Goal: Check status: Check status

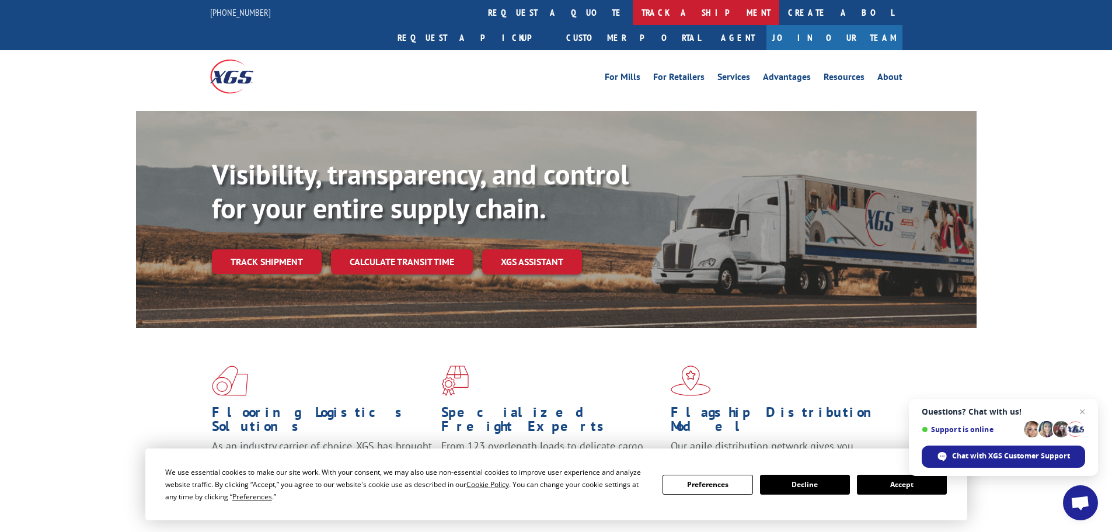
click at [633, 5] on link "track a shipment" at bounding box center [706, 12] width 147 height 25
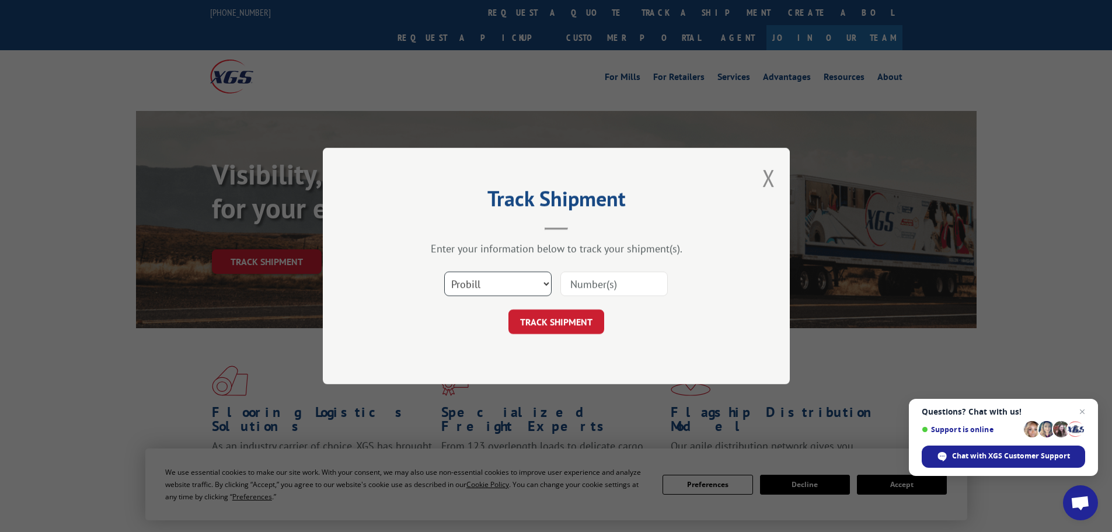
drag, startPoint x: 474, startPoint y: 280, endPoint x: 474, endPoint y: 287, distance: 6.4
click at [474, 280] on select "Select category... Probill BOL PO" at bounding box center [497, 284] width 107 height 25
select select "po"
click at [444, 272] on select "Select category... Probill BOL PO" at bounding box center [497, 284] width 107 height 25
click at [582, 287] on input at bounding box center [614, 284] width 107 height 25
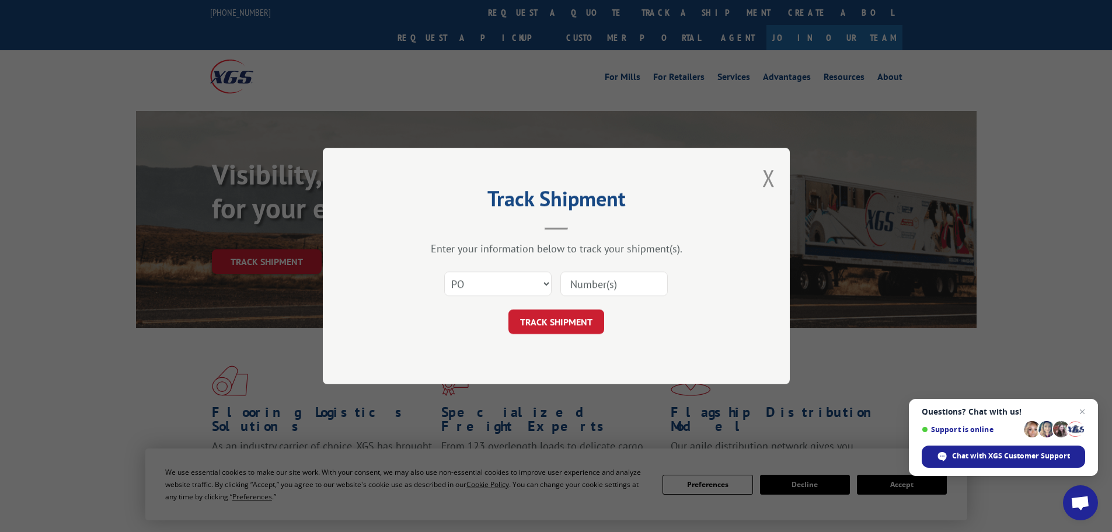
paste input "08548691"
type input "08548691"
click at [544, 329] on button "TRACK SHIPMENT" at bounding box center [557, 321] width 96 height 25
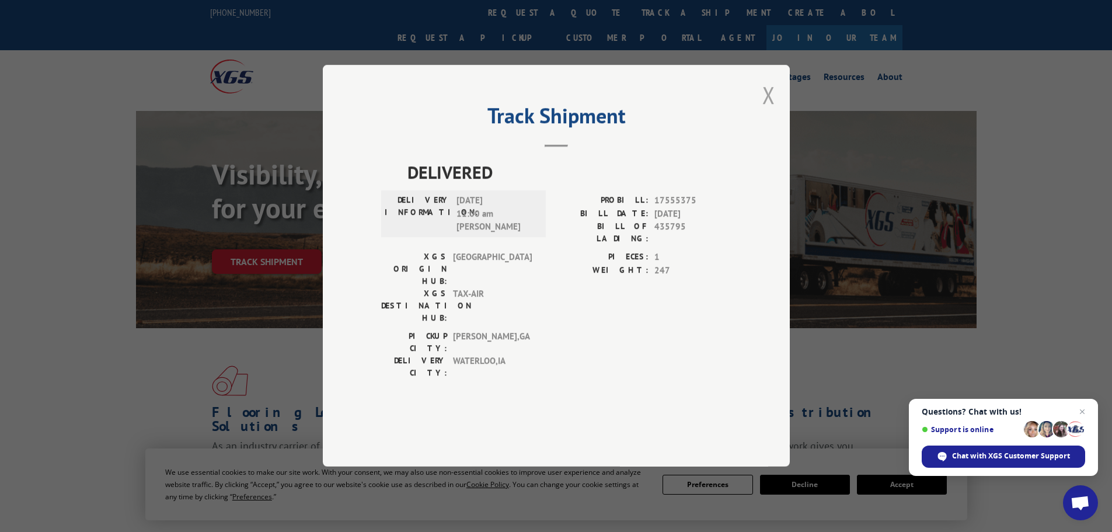
click at [763, 110] on button "Close modal" at bounding box center [769, 94] width 13 height 31
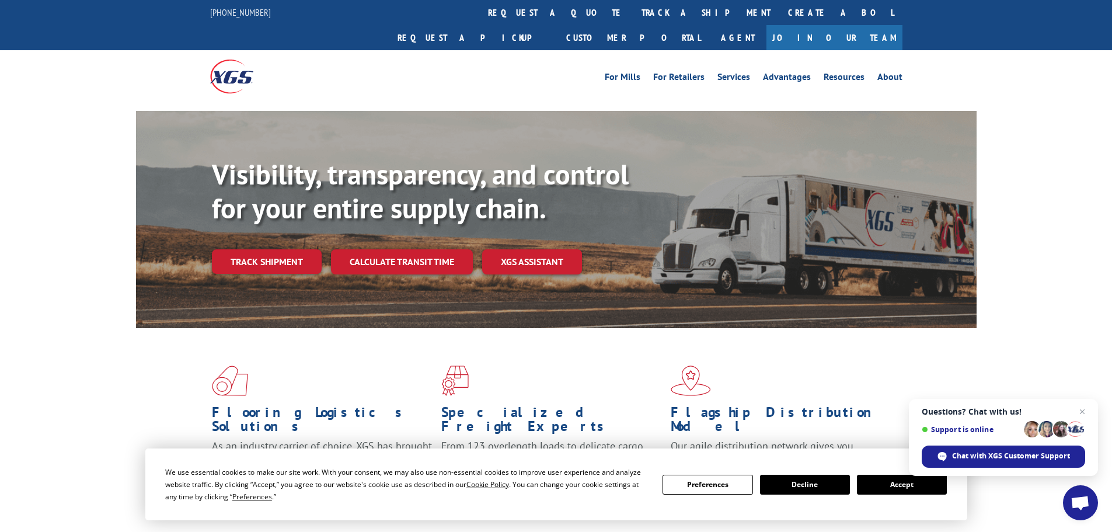
drag, startPoint x: 516, startPoint y: 15, endPoint x: 531, endPoint y: 54, distance: 42.0
click at [633, 14] on link "track a shipment" at bounding box center [706, 12] width 147 height 25
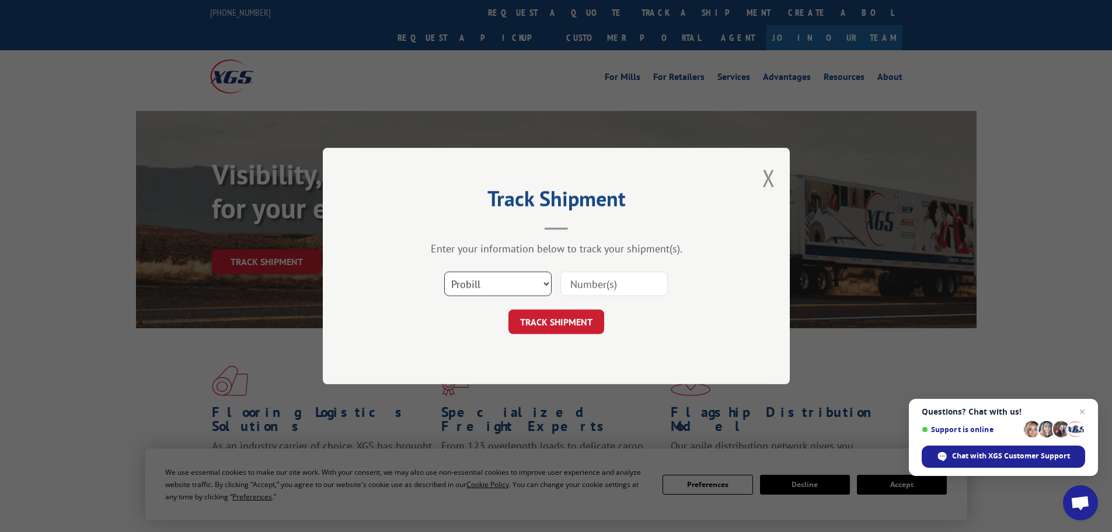
click at [505, 291] on select "Select category... Probill BOL PO" at bounding box center [497, 284] width 107 height 25
click at [476, 370] on div "Track Shipment Enter your information below to track your shipment(s). Select c…" at bounding box center [556, 266] width 467 height 236
click at [481, 286] on select "Select category... Probill BOL PO" at bounding box center [497, 284] width 107 height 25
select select "po"
click at [444, 272] on select "Select category... Probill BOL PO" at bounding box center [497, 284] width 107 height 25
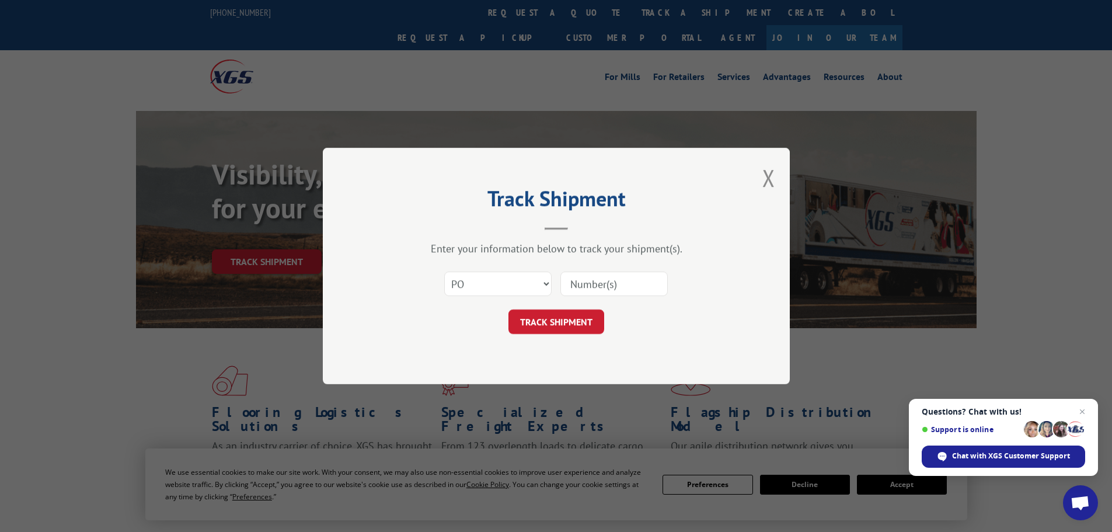
click at [580, 286] on input at bounding box center [614, 284] width 107 height 25
paste input "08548877"
type input "08548877"
click at [554, 319] on button "TRACK SHIPMENT" at bounding box center [557, 321] width 96 height 25
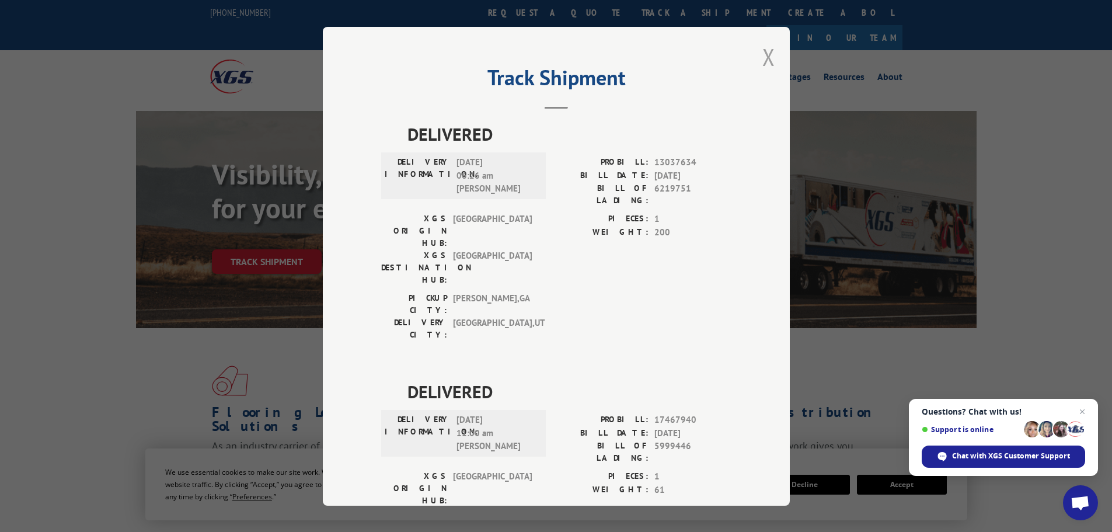
click at [763, 61] on button "Close modal" at bounding box center [769, 56] width 13 height 31
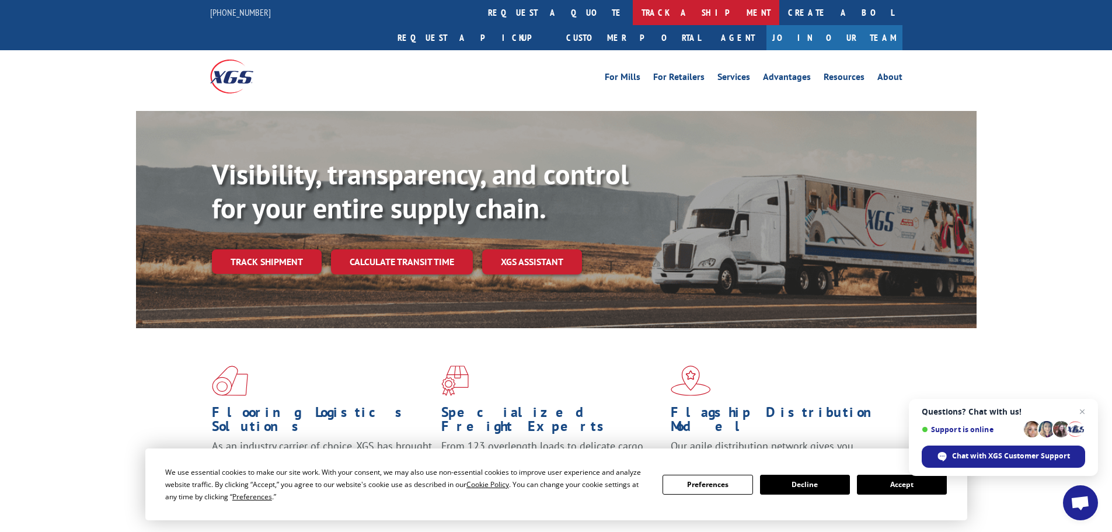
click at [633, 2] on link "track a shipment" at bounding box center [706, 12] width 147 height 25
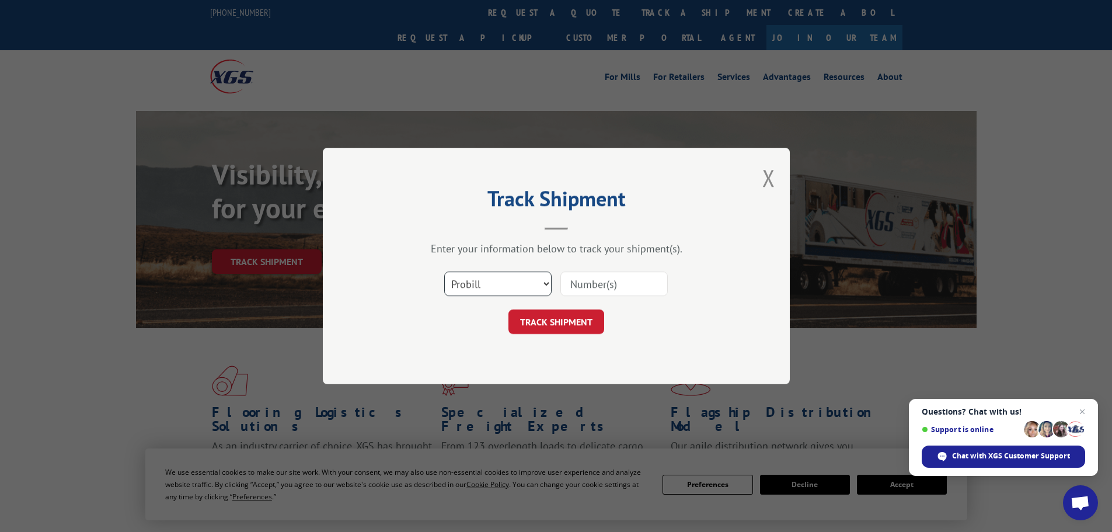
click at [507, 293] on select "Select category... Probill BOL PO" at bounding box center [497, 284] width 107 height 25
select select "po"
click at [444, 272] on select "Select category... Probill BOL PO" at bounding box center [497, 284] width 107 height 25
click at [584, 286] on input at bounding box center [614, 284] width 107 height 25
paste input "08548819"
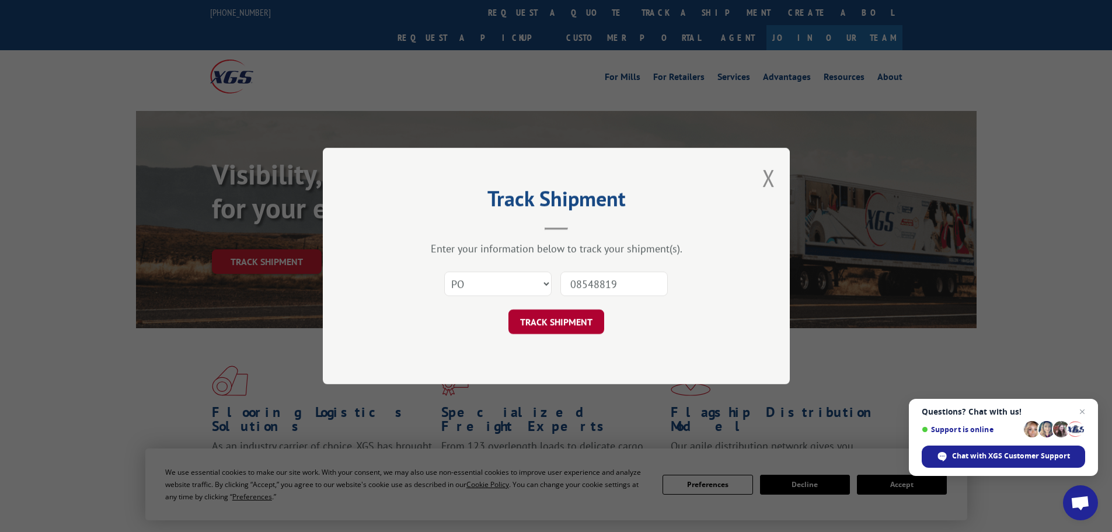
type input "08548819"
click at [576, 313] on button "TRACK SHIPMENT" at bounding box center [557, 321] width 96 height 25
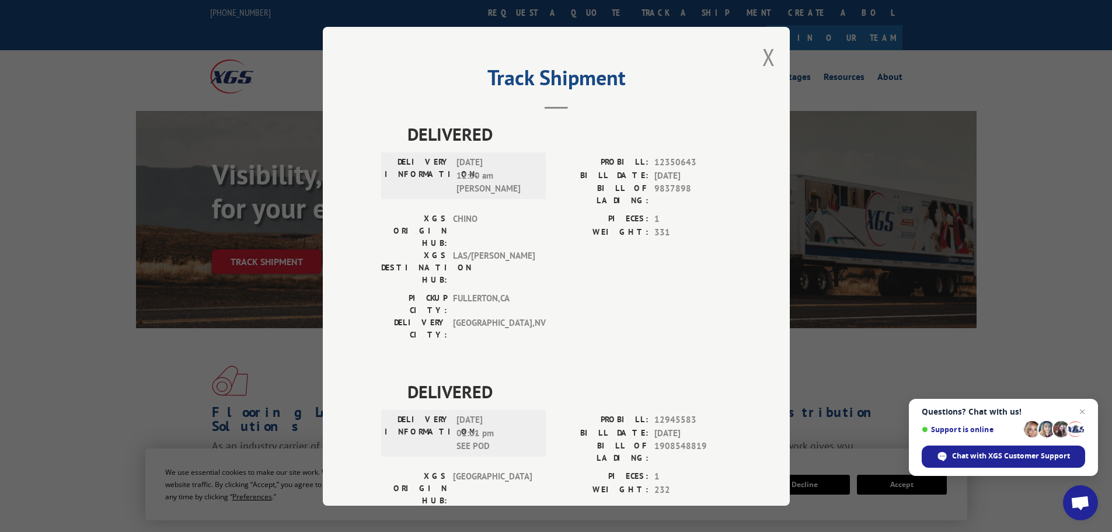
click at [770, 47] on button "Close modal" at bounding box center [769, 56] width 13 height 31
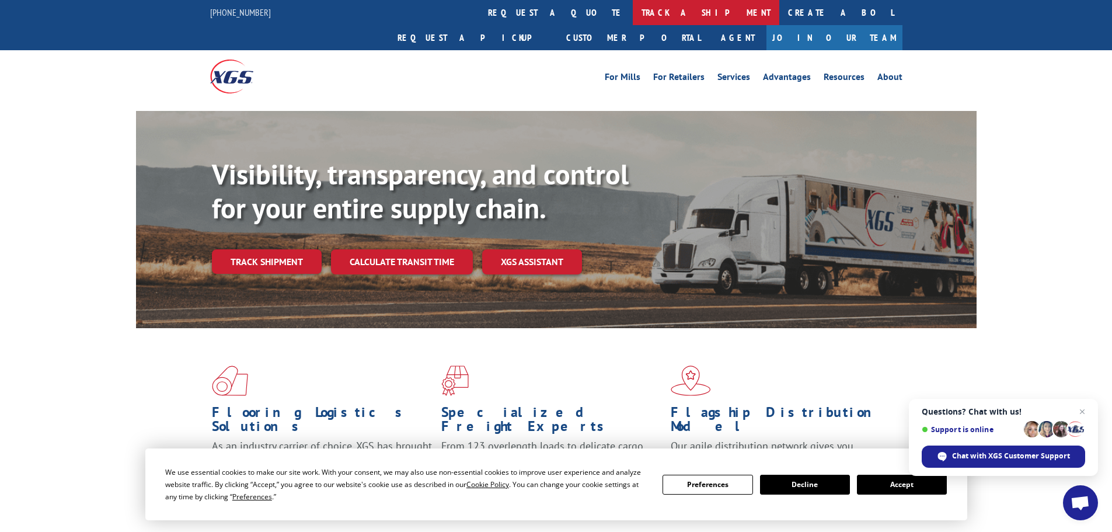
click at [633, 6] on link "track a shipment" at bounding box center [706, 12] width 147 height 25
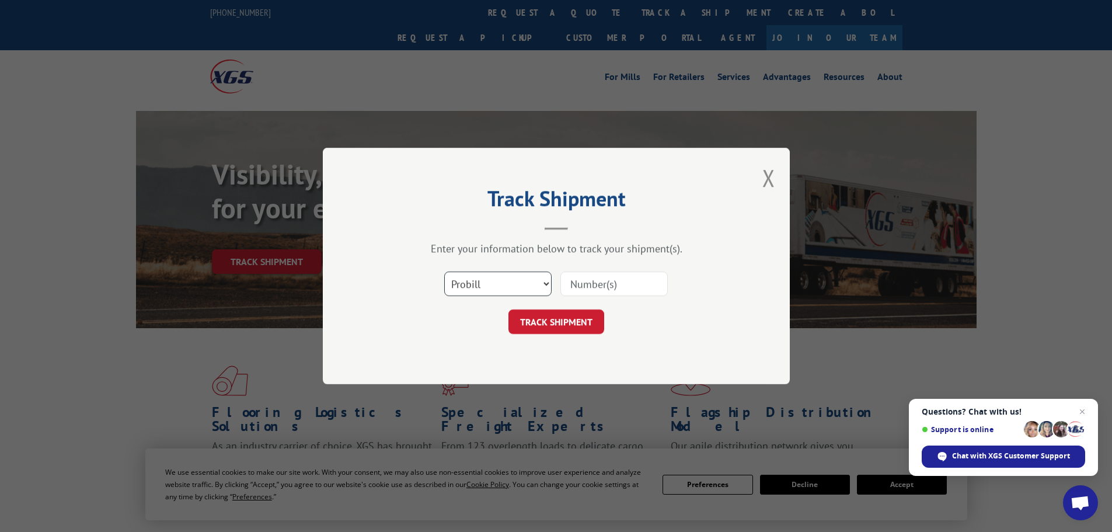
click at [485, 281] on select "Select category... Probill BOL PO" at bounding box center [497, 284] width 107 height 25
select select "po"
click at [444, 272] on select "Select category... Probill BOL PO" at bounding box center [497, 284] width 107 height 25
click at [592, 289] on input at bounding box center [614, 284] width 107 height 25
paste input "08548814"
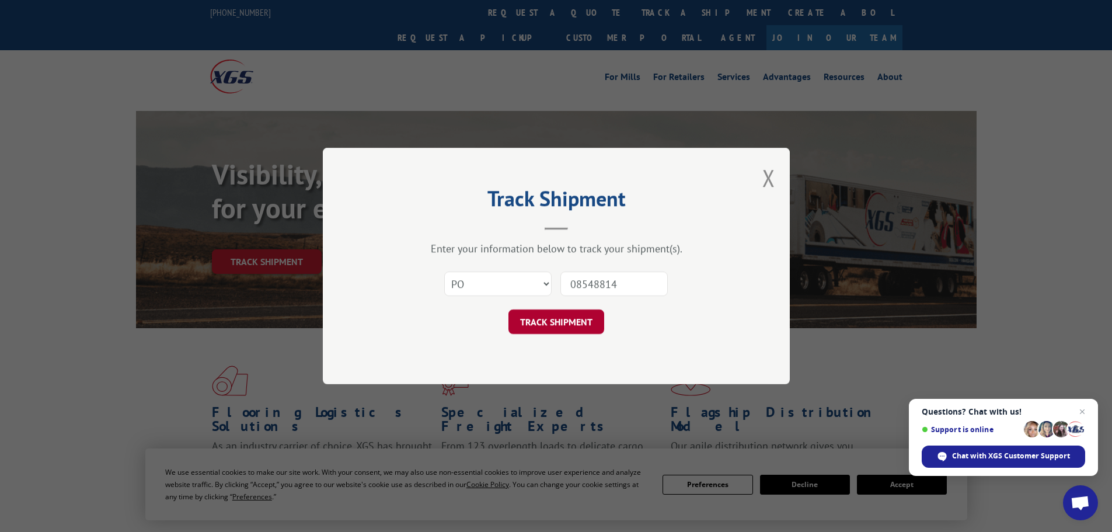
type input "08548814"
click at [558, 321] on button "TRACK SHIPMENT" at bounding box center [557, 321] width 96 height 25
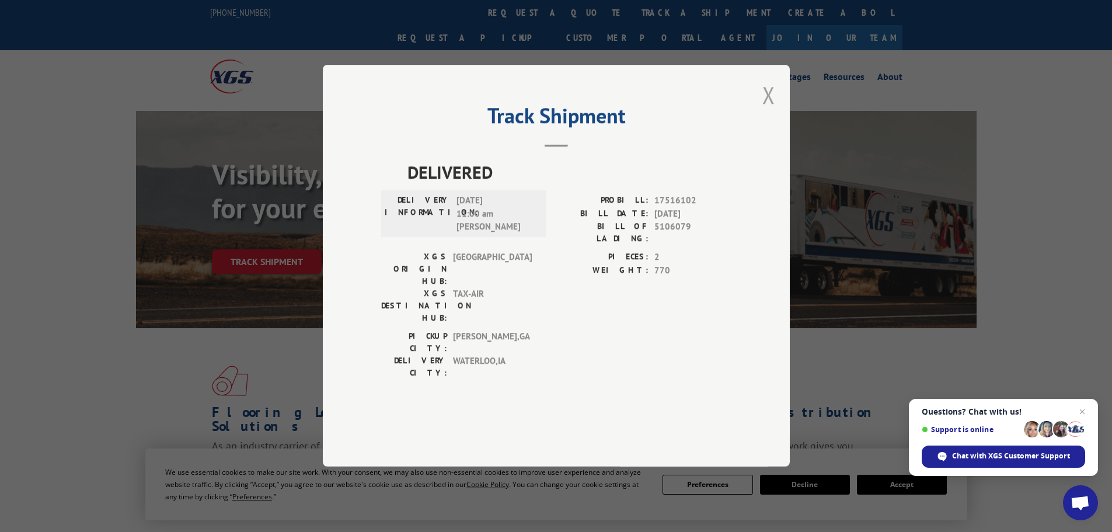
click at [764, 110] on button "Close modal" at bounding box center [769, 94] width 13 height 31
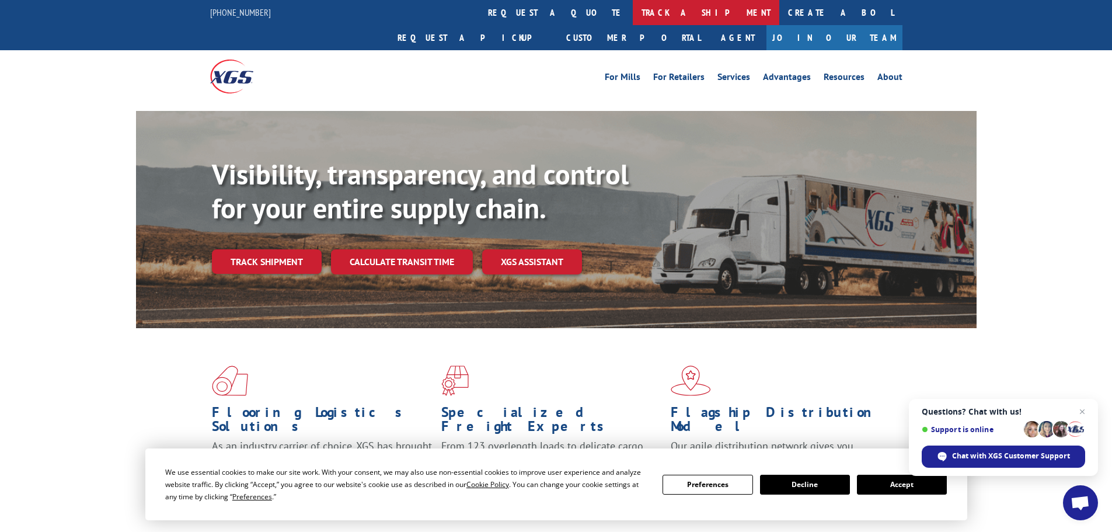
click at [633, 15] on link "track a shipment" at bounding box center [706, 12] width 147 height 25
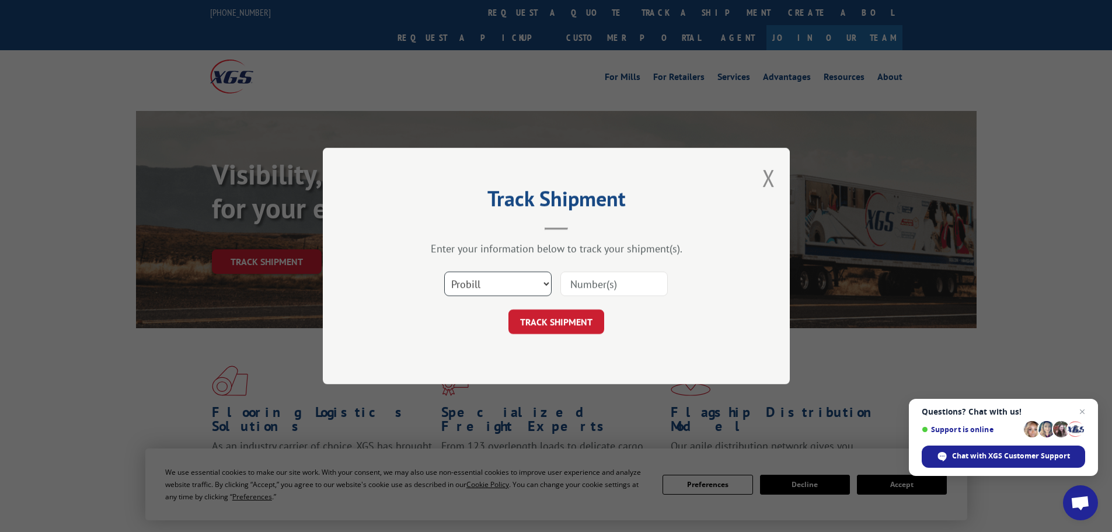
click at [484, 286] on select "Select category... Probill BOL PO" at bounding box center [497, 284] width 107 height 25
select select "po"
click at [444, 272] on select "Select category... Probill BOL PO" at bounding box center [497, 284] width 107 height 25
click at [608, 292] on input at bounding box center [614, 284] width 107 height 25
paste input "08548935"
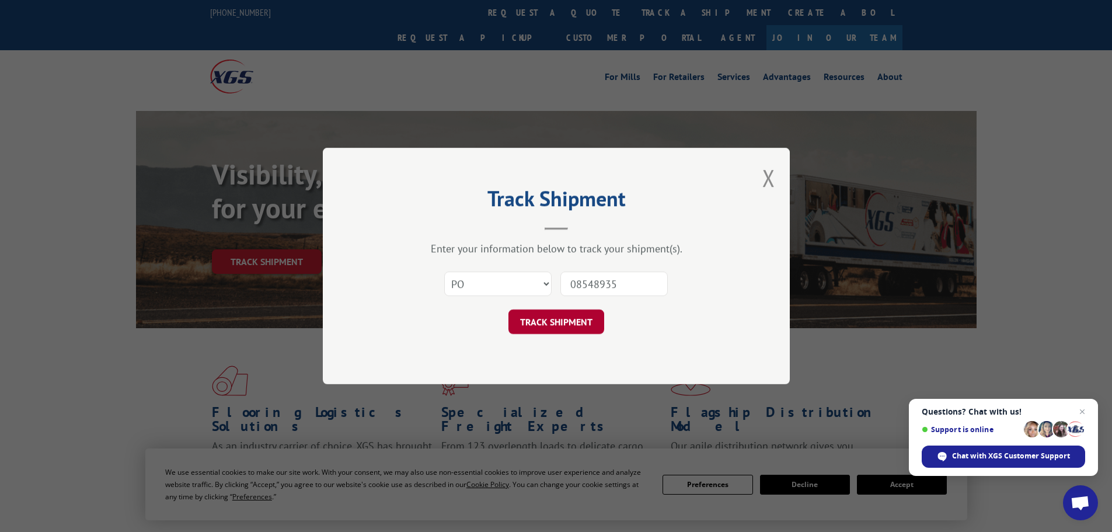
type input "08548935"
click at [550, 331] on button "TRACK SHIPMENT" at bounding box center [557, 321] width 96 height 25
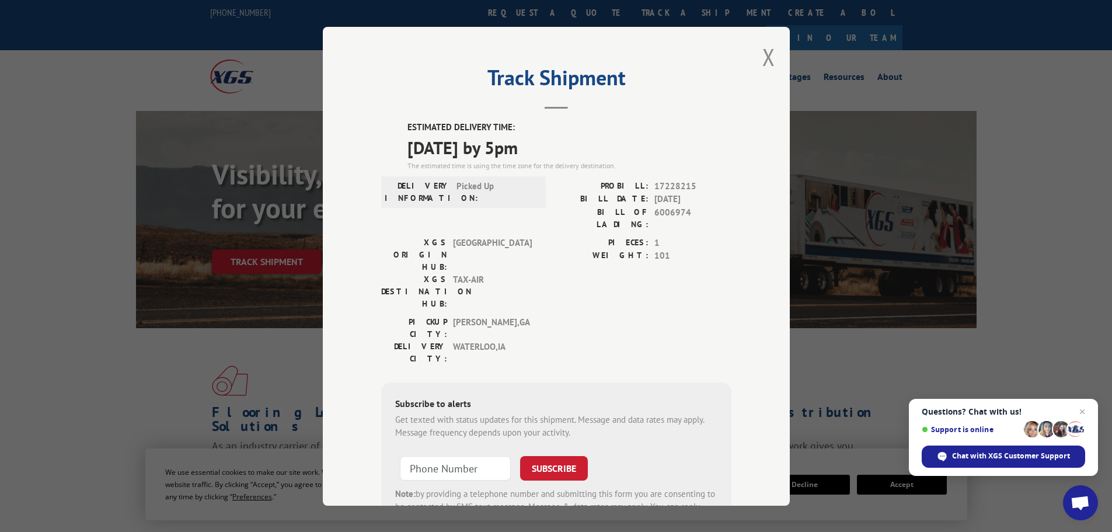
click at [771, 60] on div "Track Shipment ESTIMATED DELIVERY TIME: [DATE] by 5pm The estimated time is usi…" at bounding box center [556, 266] width 467 height 479
click at [768, 51] on button "Close modal" at bounding box center [769, 56] width 13 height 31
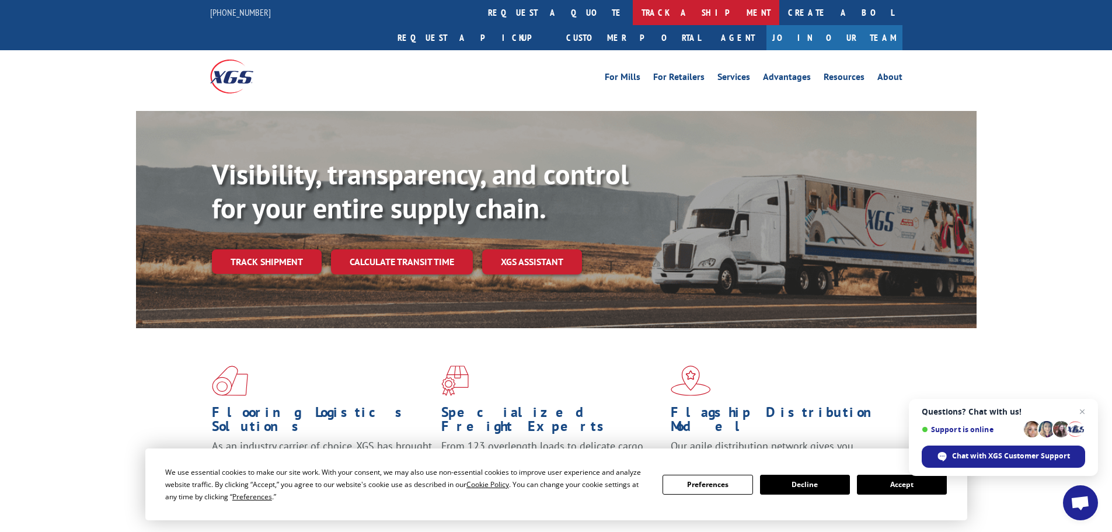
click at [633, 18] on link "track a shipment" at bounding box center [706, 12] width 147 height 25
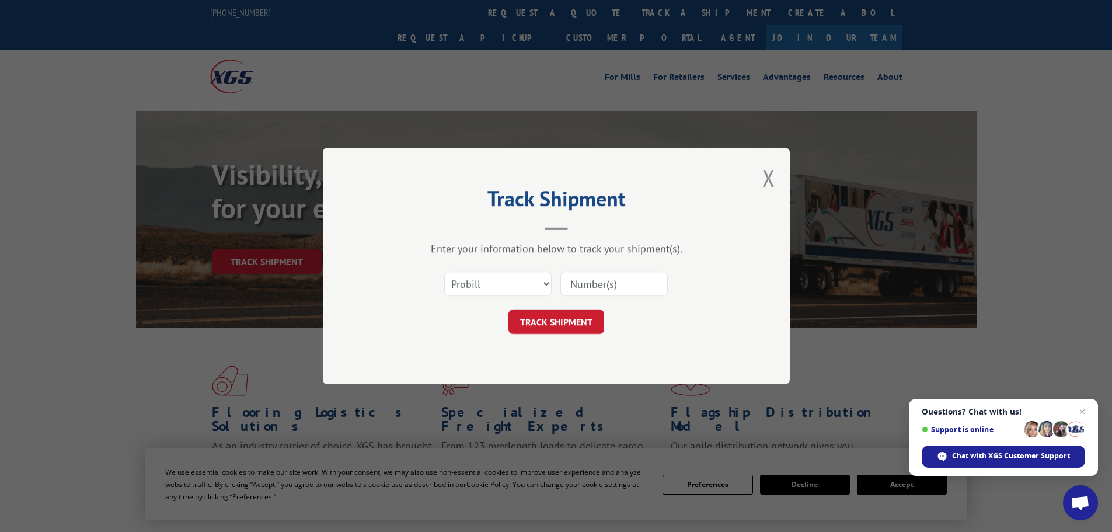
click at [475, 269] on div "Select category... Probill BOL PO" at bounding box center [556, 284] width 350 height 39
click at [474, 275] on select "Select category... Probill BOL PO" at bounding box center [497, 284] width 107 height 25
select select "po"
click at [444, 272] on select "Select category... Probill BOL PO" at bounding box center [497, 284] width 107 height 25
click at [609, 281] on input at bounding box center [614, 284] width 107 height 25
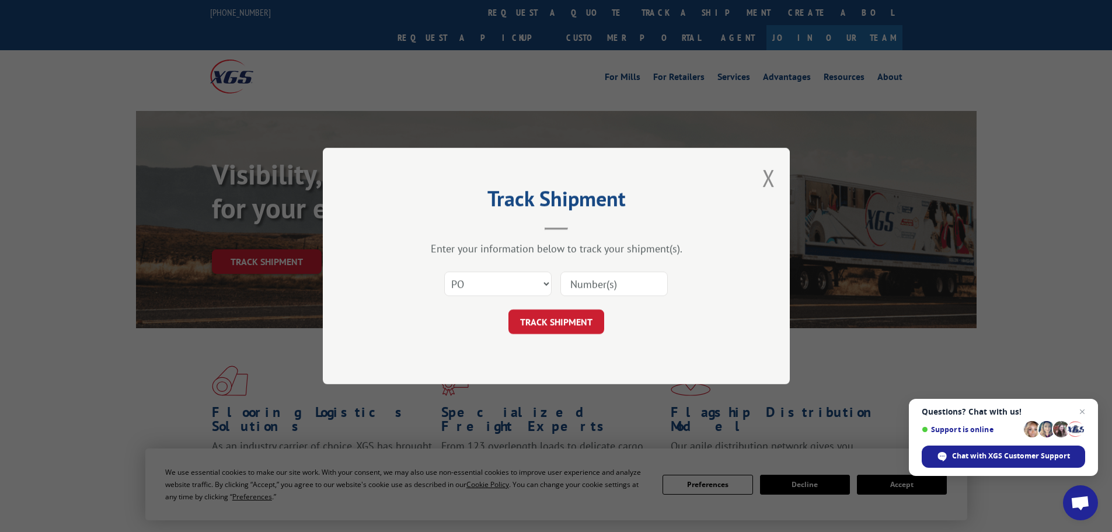
paste input "08548878"
type input "08548878"
click at [554, 324] on button "TRACK SHIPMENT" at bounding box center [557, 321] width 96 height 25
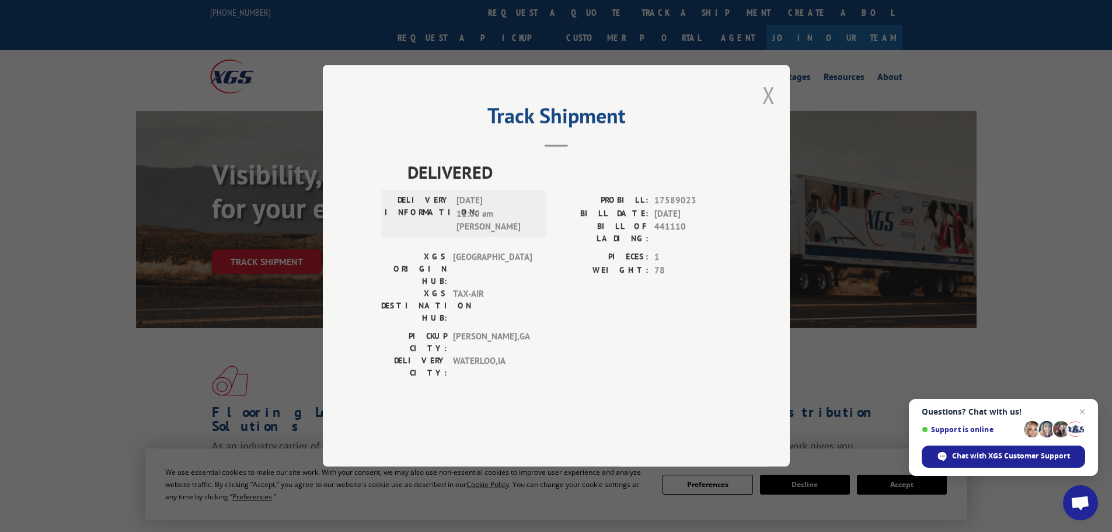
click at [773, 110] on button "Close modal" at bounding box center [769, 94] width 13 height 31
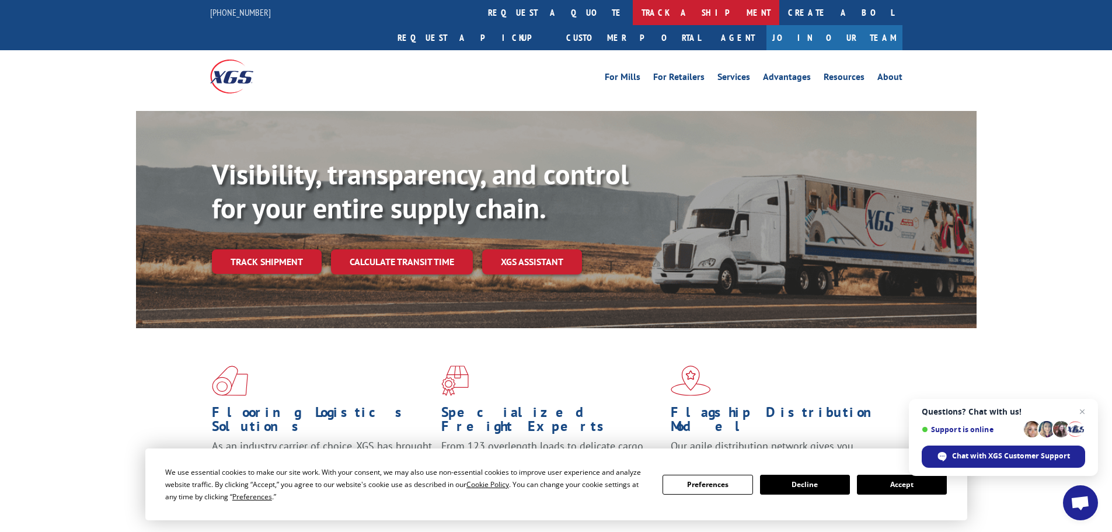
click at [633, 20] on link "track a shipment" at bounding box center [706, 12] width 147 height 25
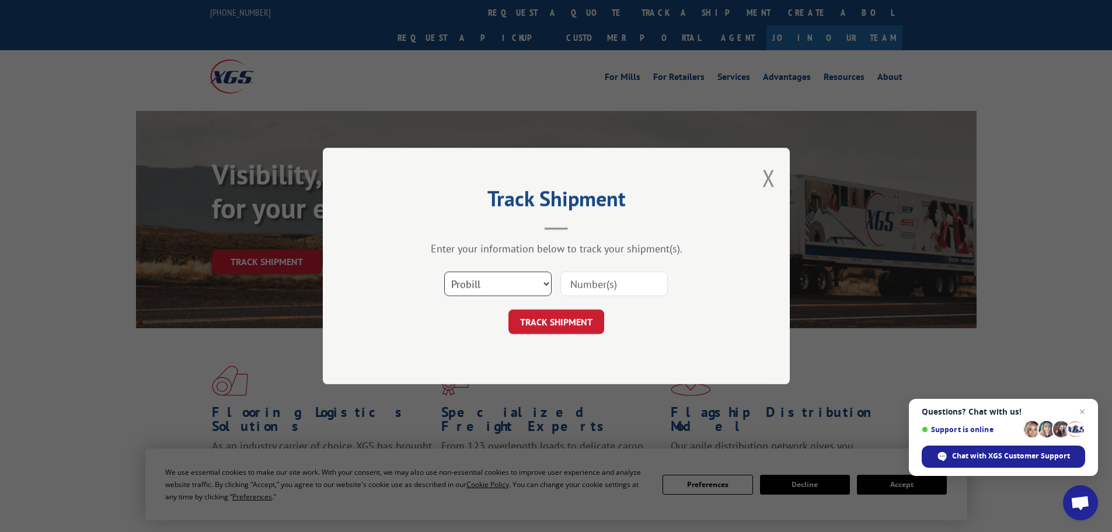
click at [484, 286] on select "Select category... Probill BOL PO" at bounding box center [497, 284] width 107 height 25
select select "po"
click at [444, 272] on select "Select category... Probill BOL PO" at bounding box center [497, 284] width 107 height 25
click at [600, 282] on input at bounding box center [614, 284] width 107 height 25
paste input "08549107"
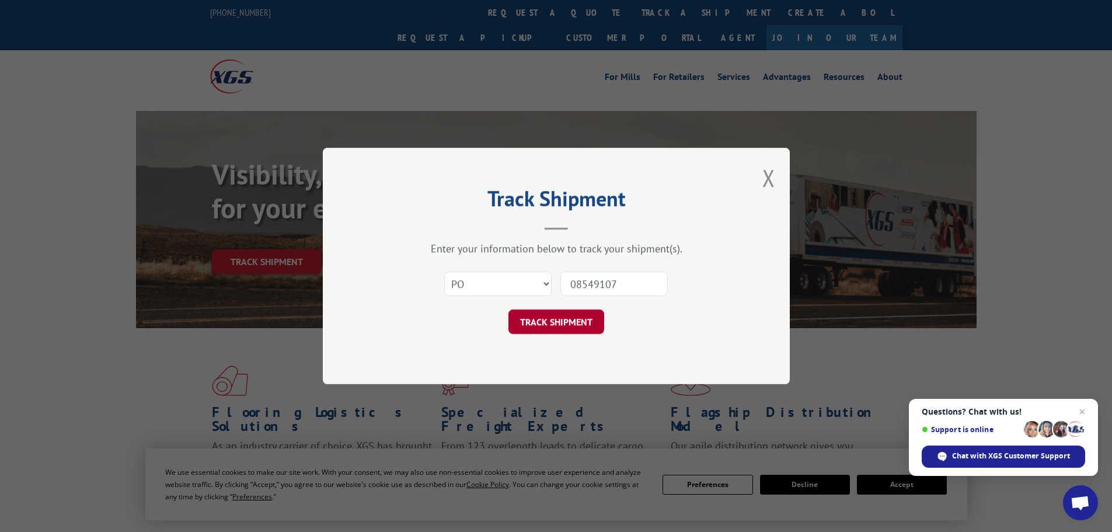
type input "08549107"
click at [571, 320] on button "TRACK SHIPMENT" at bounding box center [557, 321] width 96 height 25
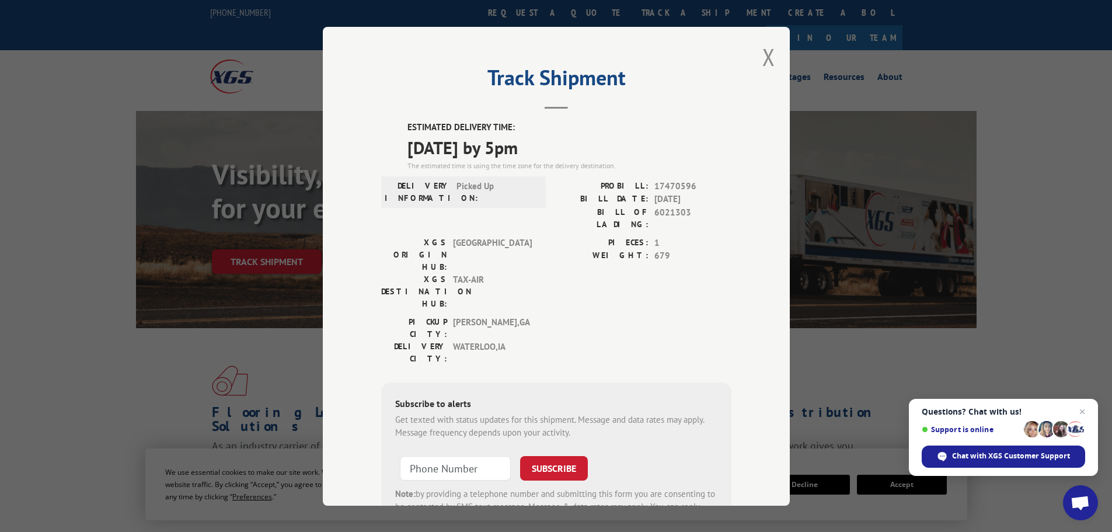
click at [778, 47] on div "Track Shipment ESTIMATED DELIVERY TIME: [DATE] by 5pm The estimated time is usi…" at bounding box center [556, 266] width 467 height 479
click at [769, 52] on button "Close modal" at bounding box center [769, 56] width 13 height 31
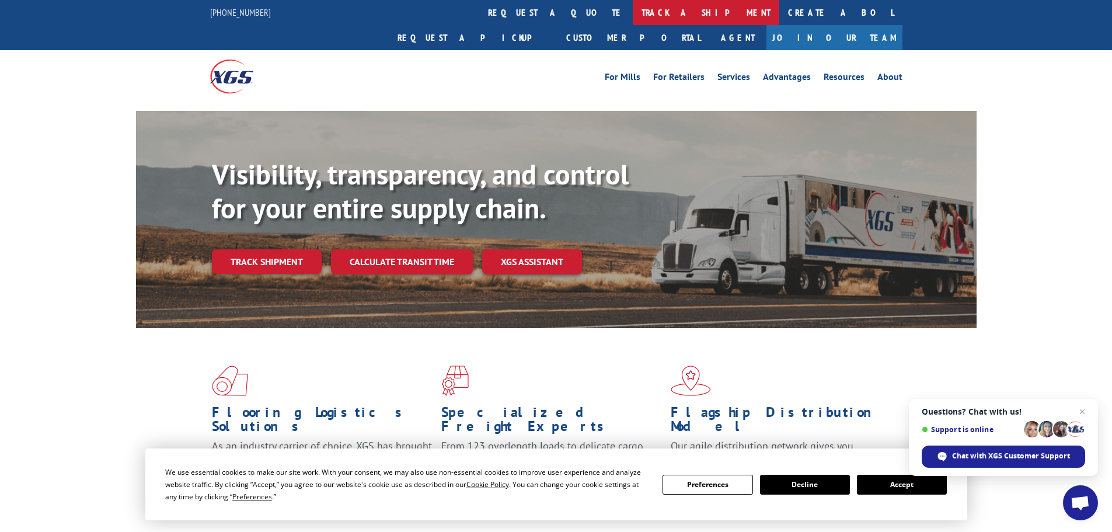
click at [633, 16] on link "track a shipment" at bounding box center [706, 12] width 147 height 25
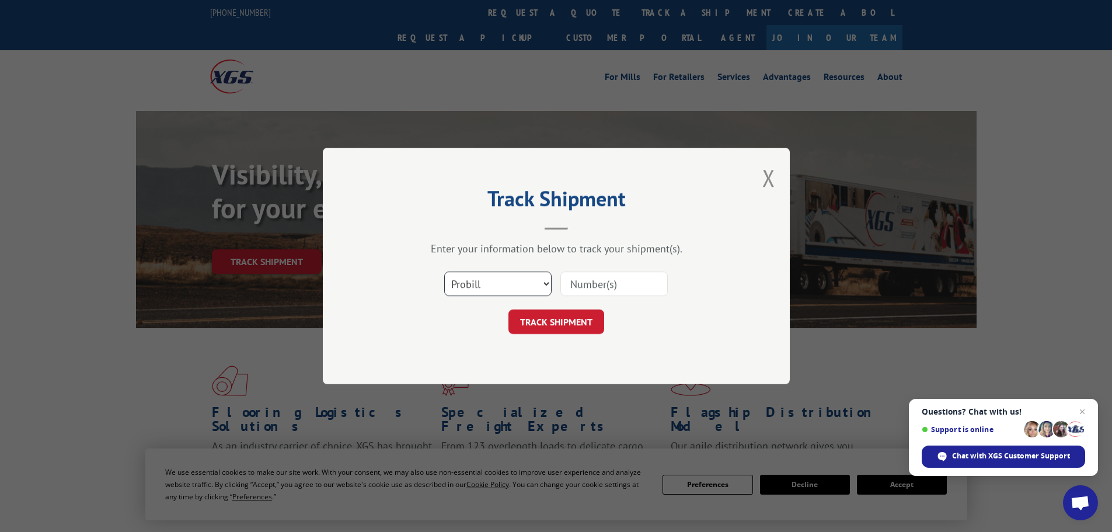
click at [491, 293] on select "Select category... Probill BOL PO" at bounding box center [497, 284] width 107 height 25
select select "po"
click at [444, 272] on select "Select category... Probill BOL PO" at bounding box center [497, 284] width 107 height 25
click at [582, 282] on input at bounding box center [614, 284] width 107 height 25
paste input "08548888"
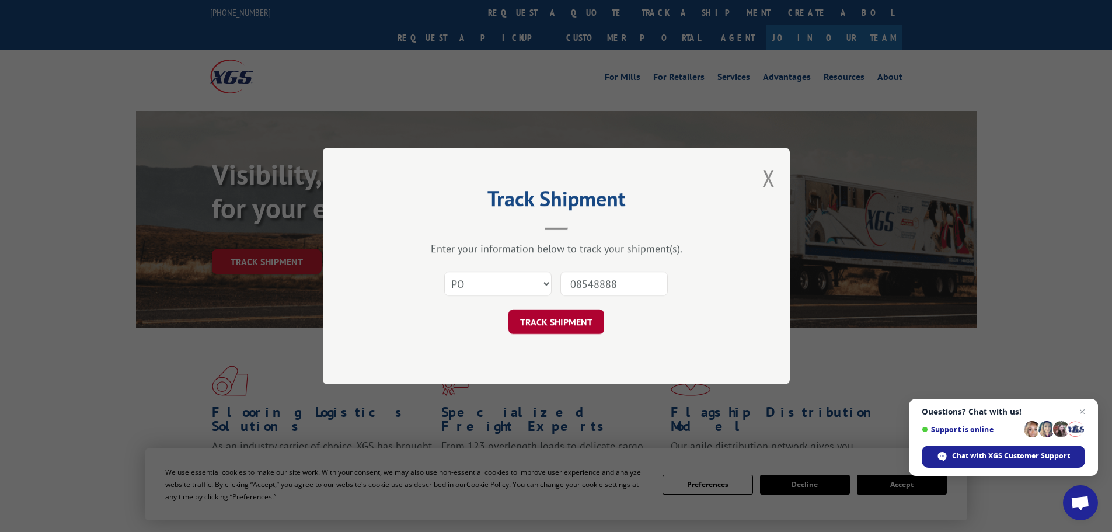
type input "08548888"
click at [561, 318] on button "TRACK SHIPMENT" at bounding box center [557, 321] width 96 height 25
